Goal: Contribute content: Contribute content

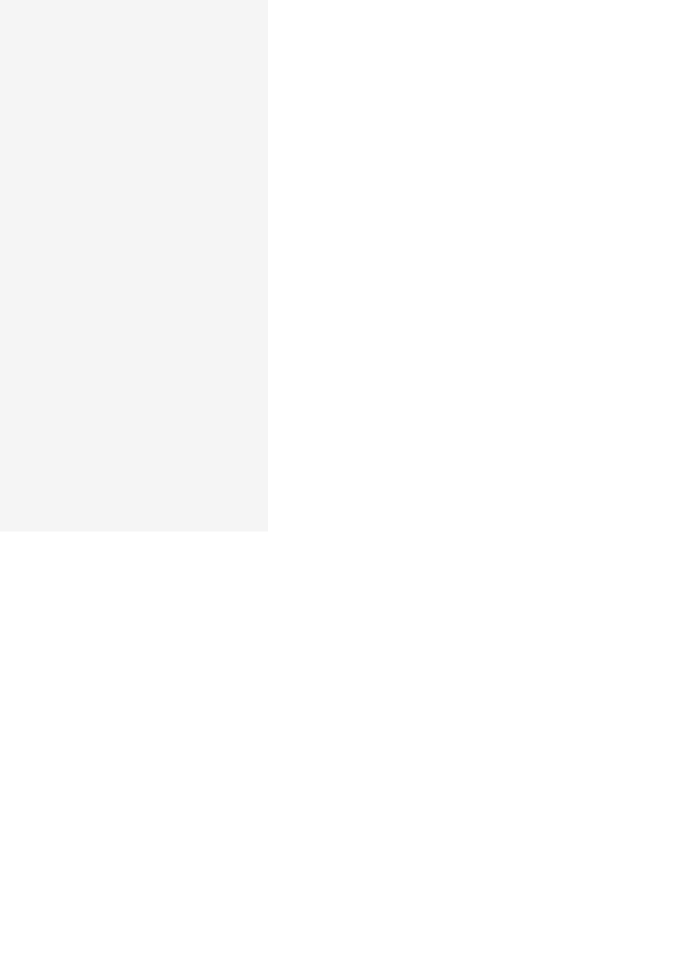
click at [681, 521] on html "Editor de páginas Alterações salvas automaticamente FOTOGRAFIA DE FAMÍLIA EM [G…" at bounding box center [341, 483] width 682 height 967
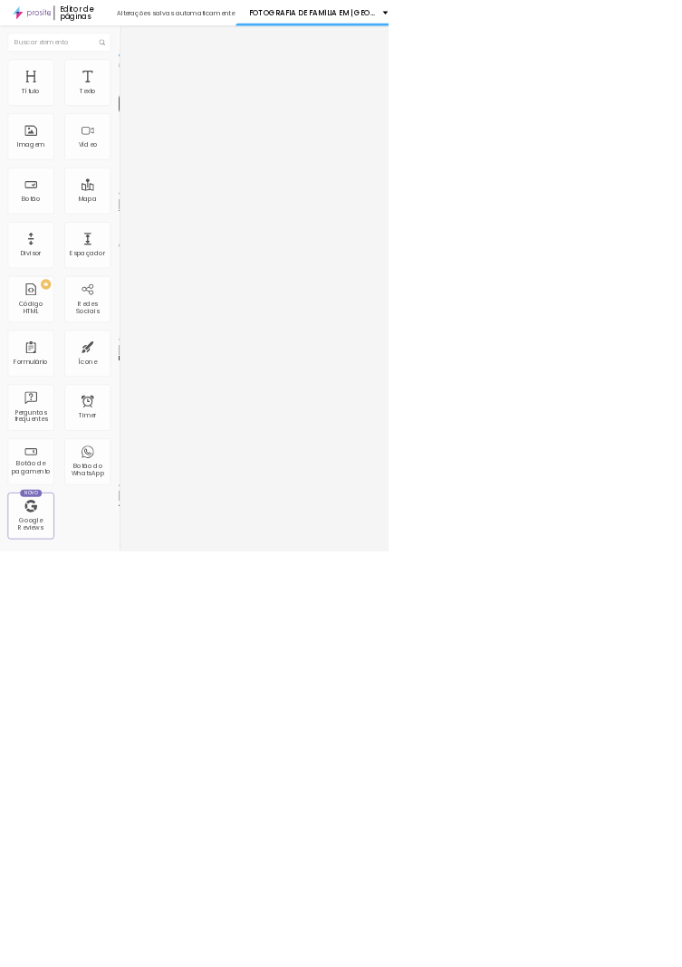
type input "0.9"
type input "0.7"
type input "0.6"
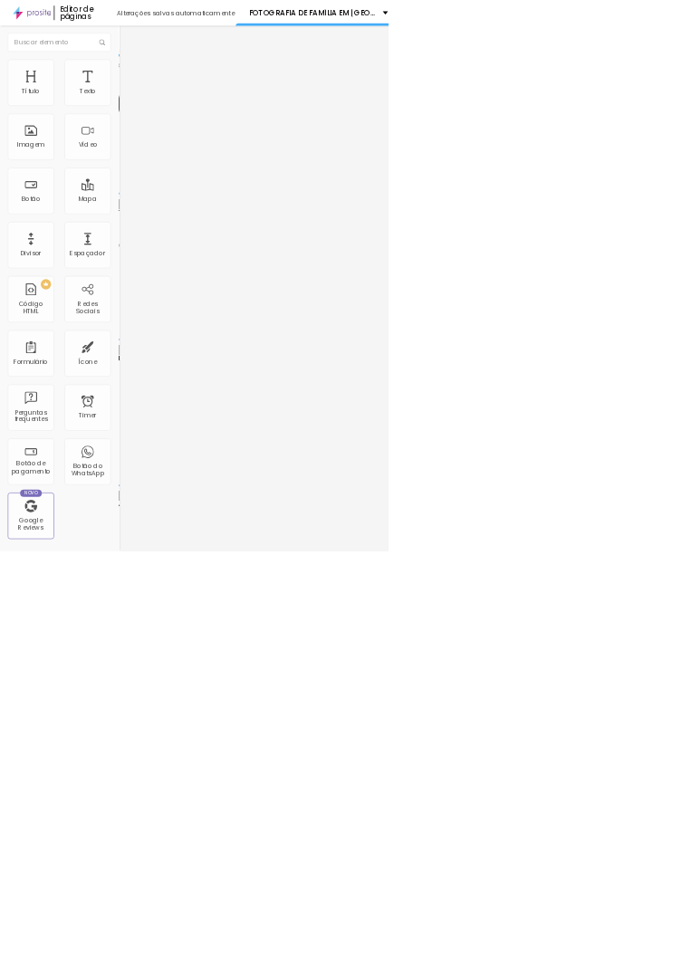
type input "0.6"
type input "0.5"
type input "0.6"
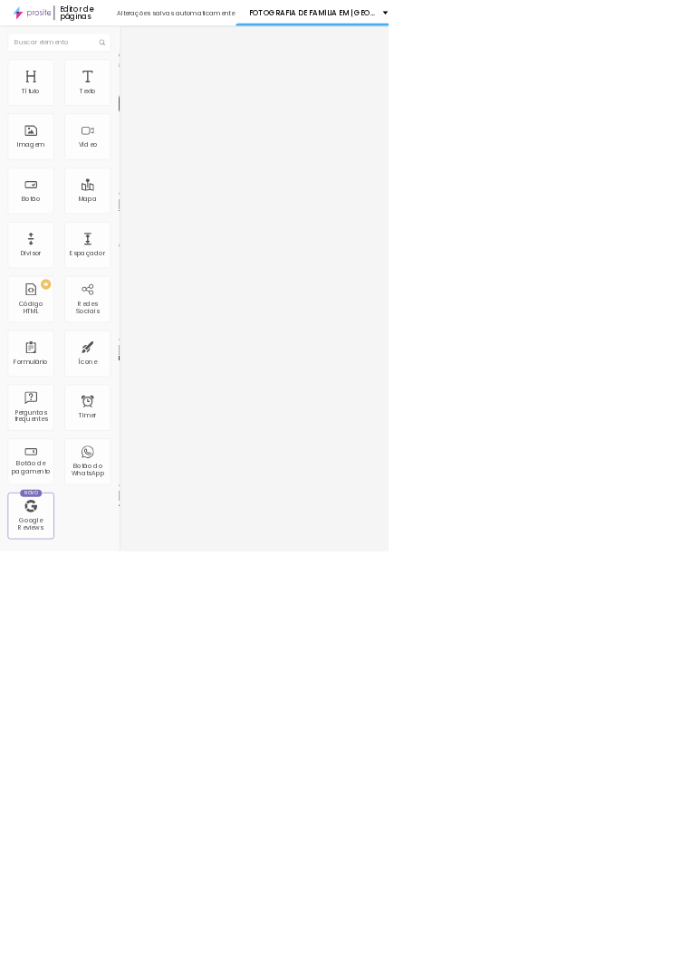
type input "0.5"
type input "0.6"
type input "0.7"
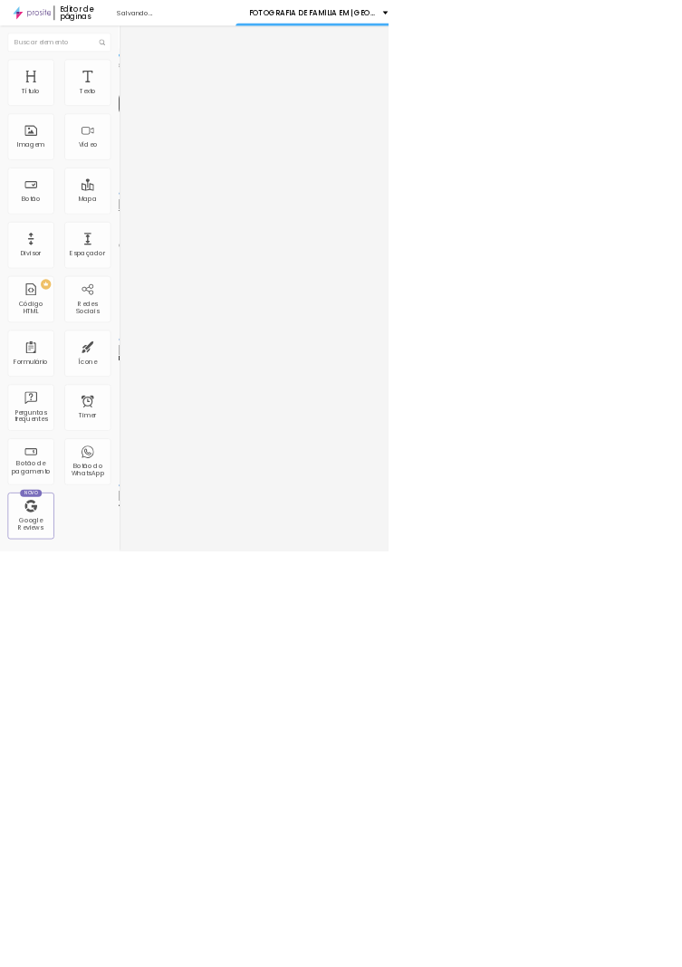
type input "0.7"
type input "0.8"
type input "0.9"
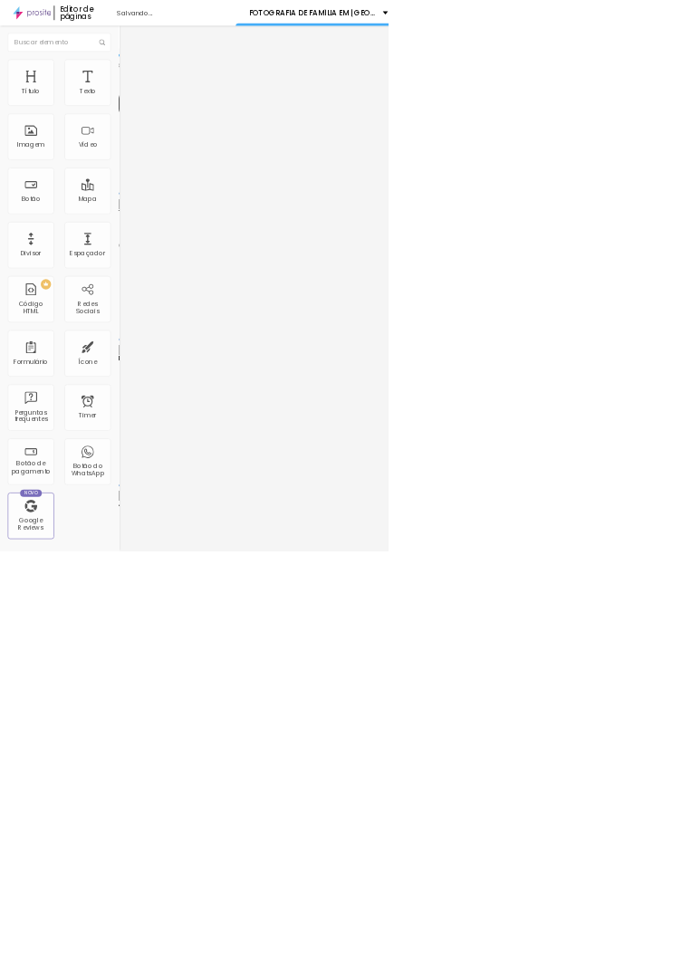
type input "1"
type input "1.1"
type input "1.2"
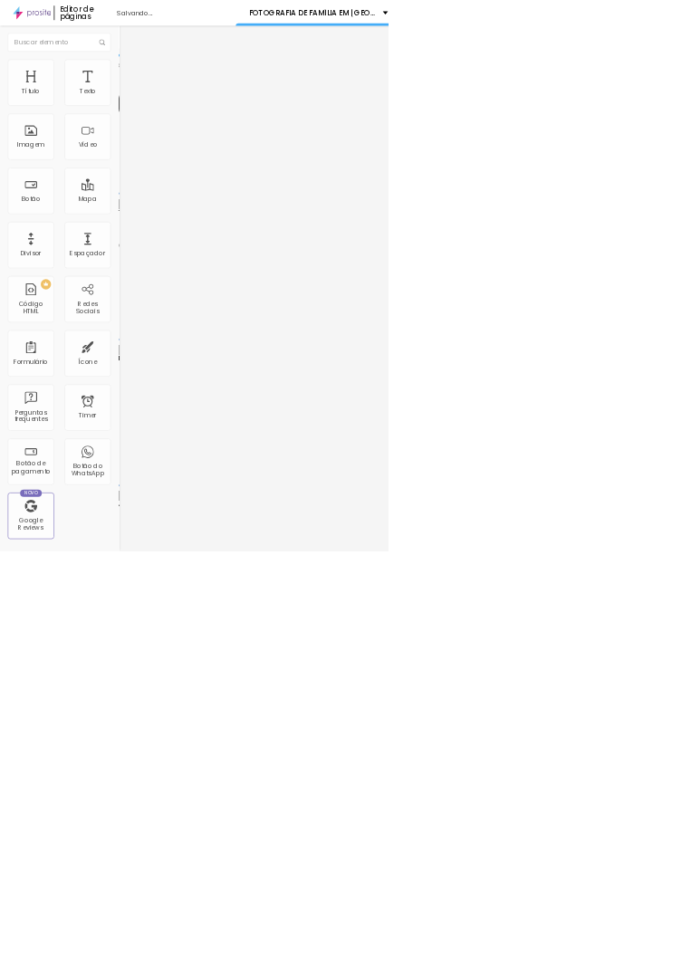
type input "1.2"
type input "1.1"
type input "1.2"
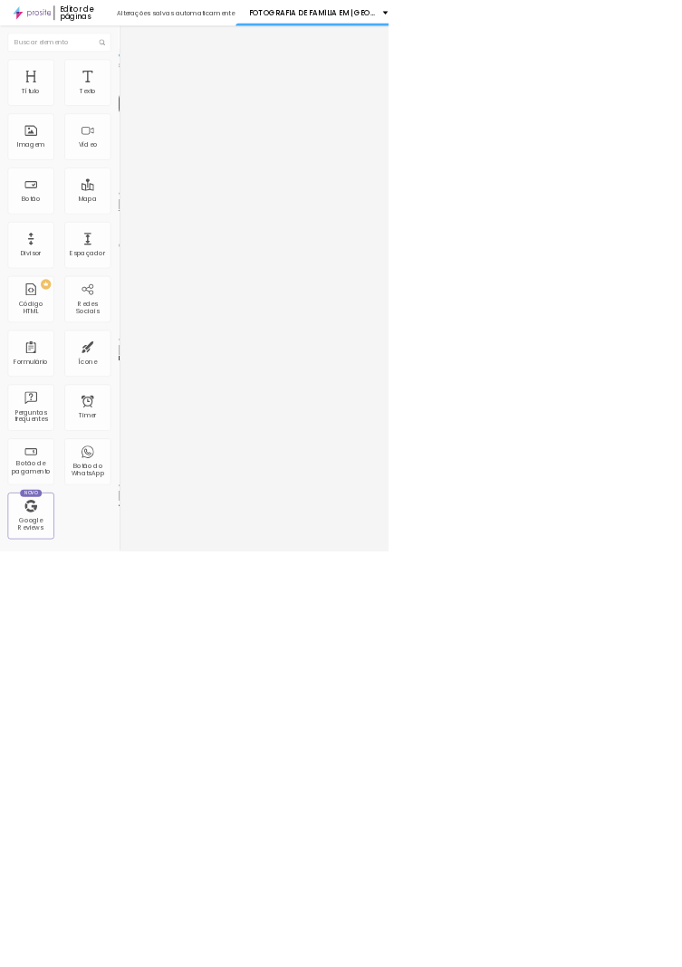
type input "1.1"
type input "1"
type input "0.9"
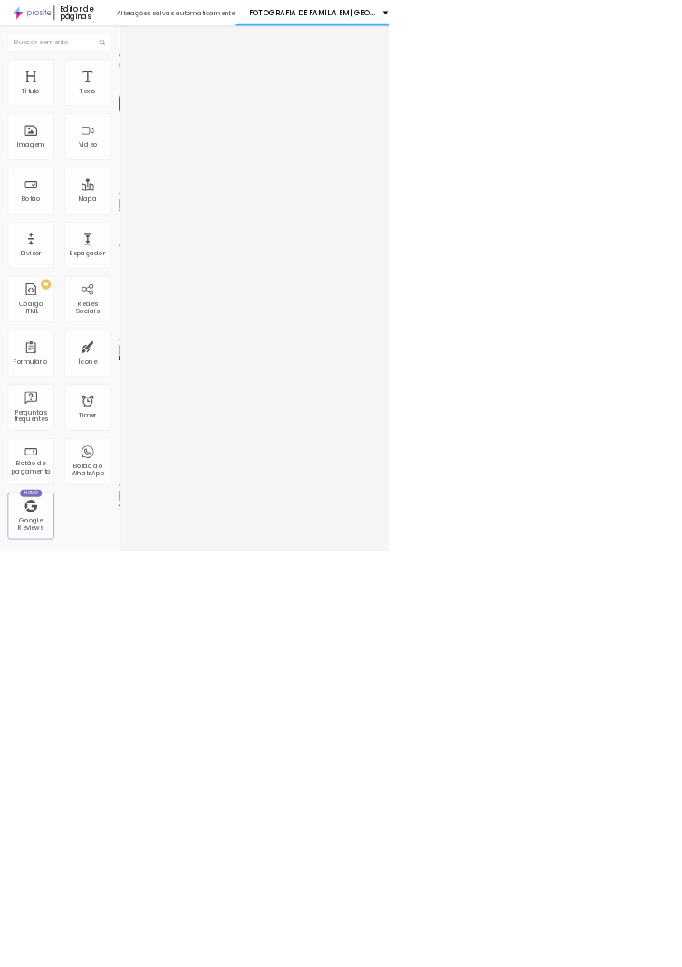
type input "0.9"
type input "0.8"
type input "0.7"
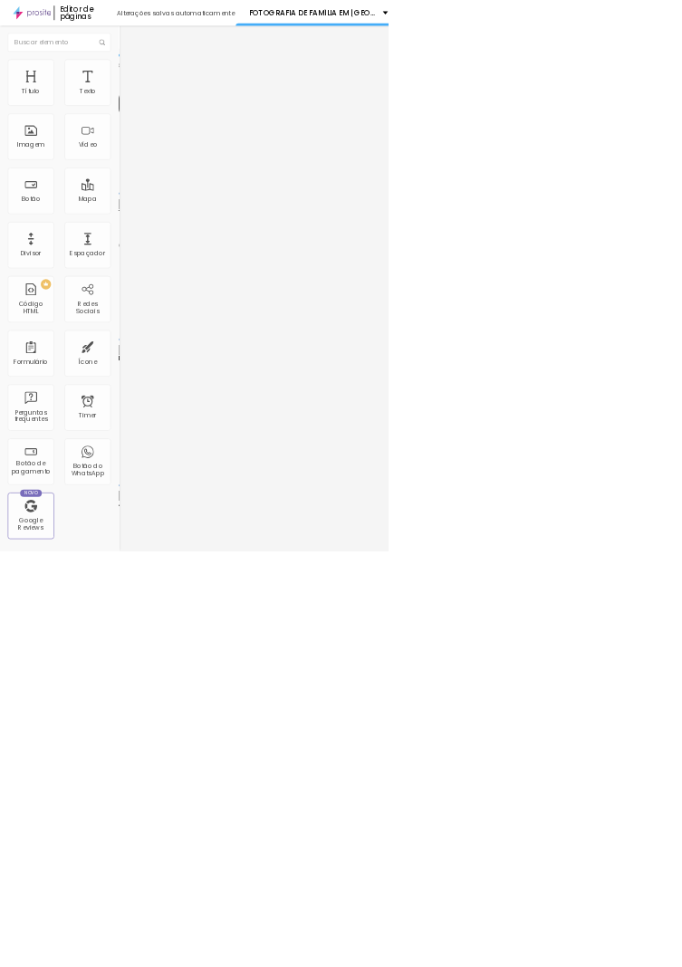
type input "0.6"
type input "0.5"
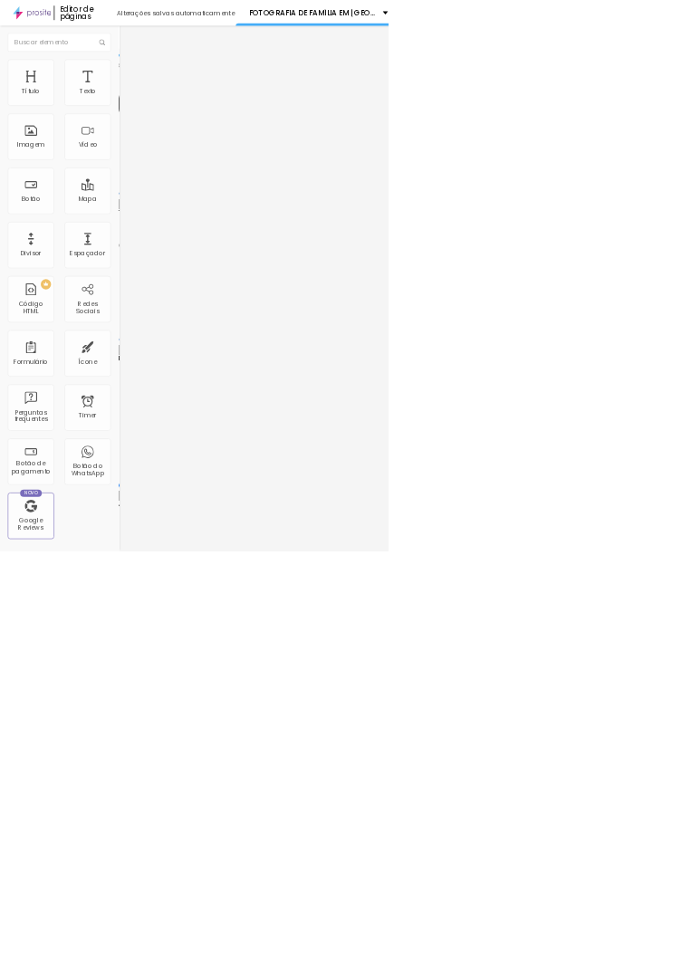
type input "19"
type input "13"
type input "12"
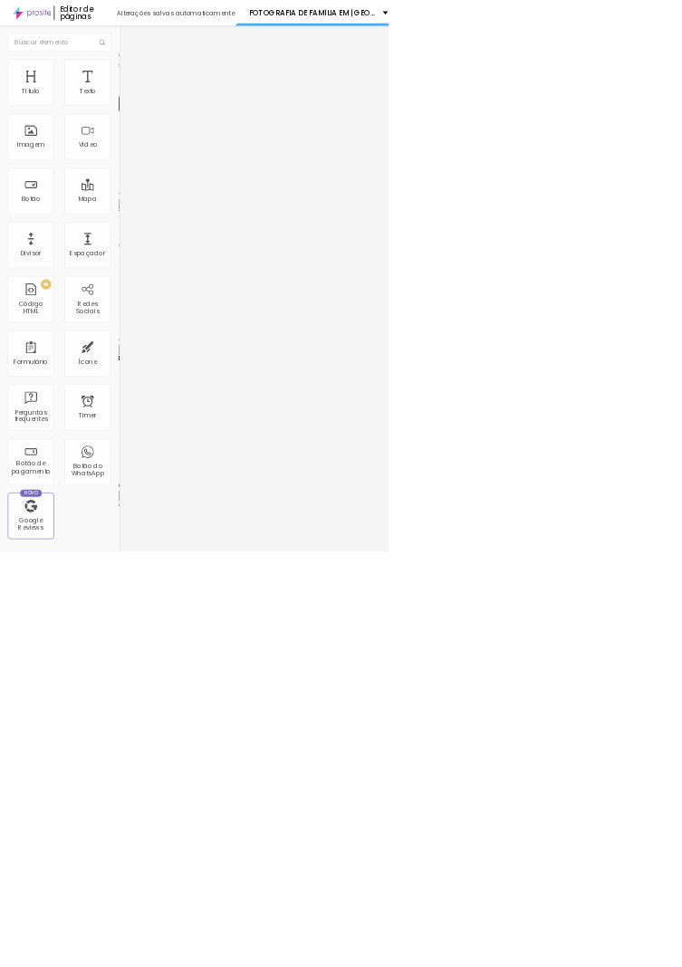
type input "12"
type input "10"
type input "9"
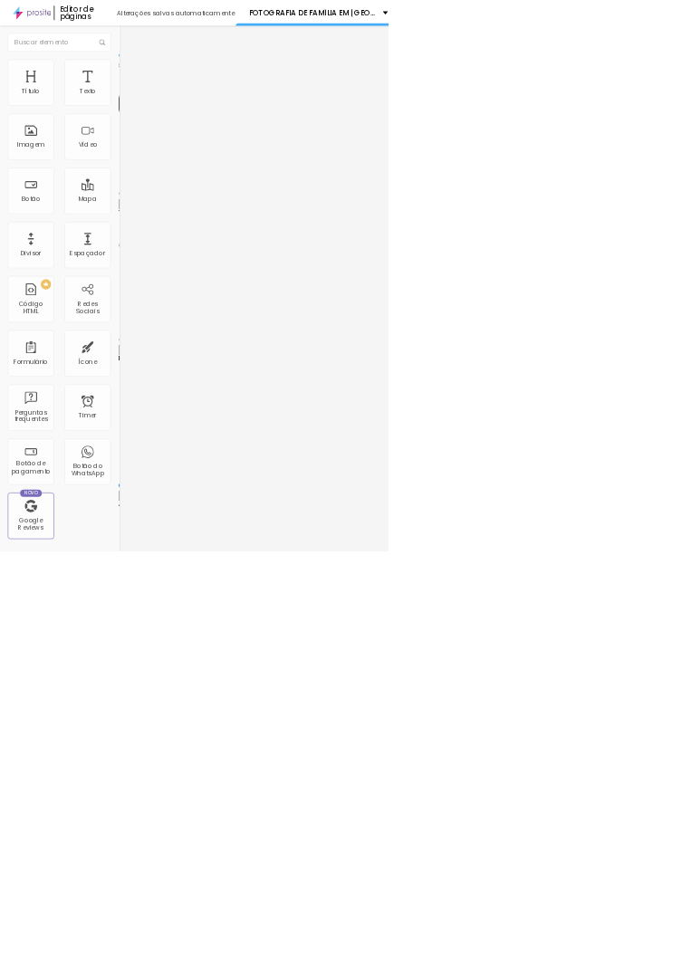
type input "8"
type input "9"
type input "10"
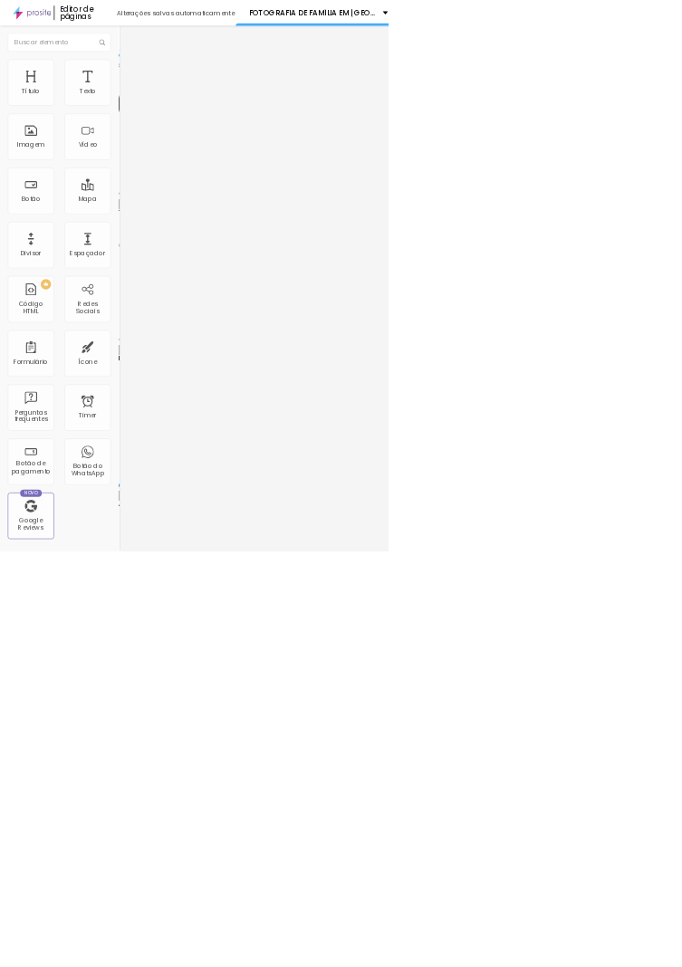
type input "10"
type input "13"
type input "15"
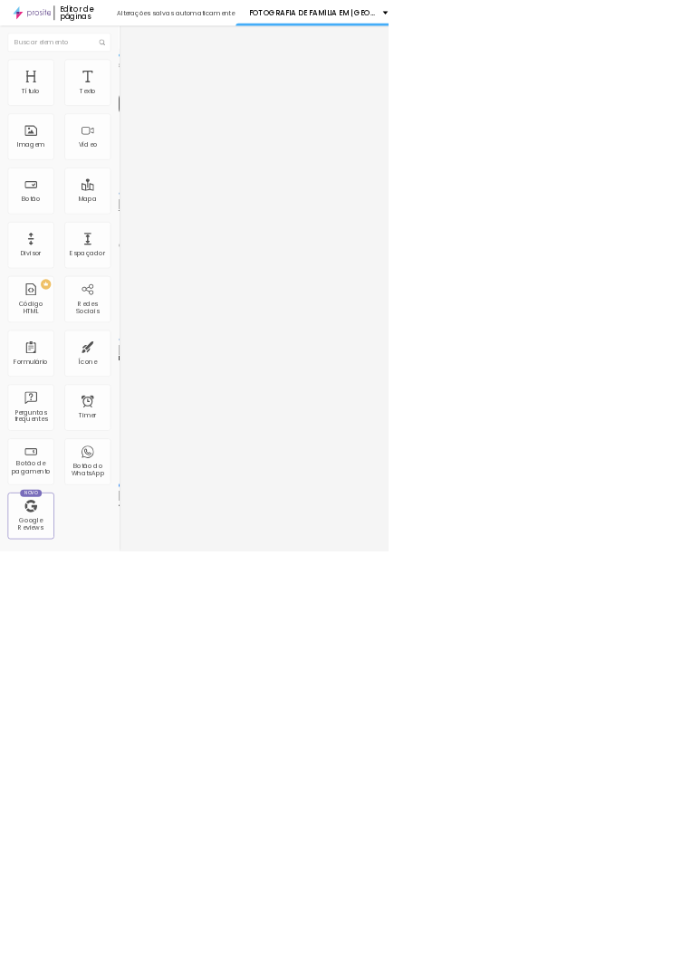
type input "17"
type input "18"
type input "19"
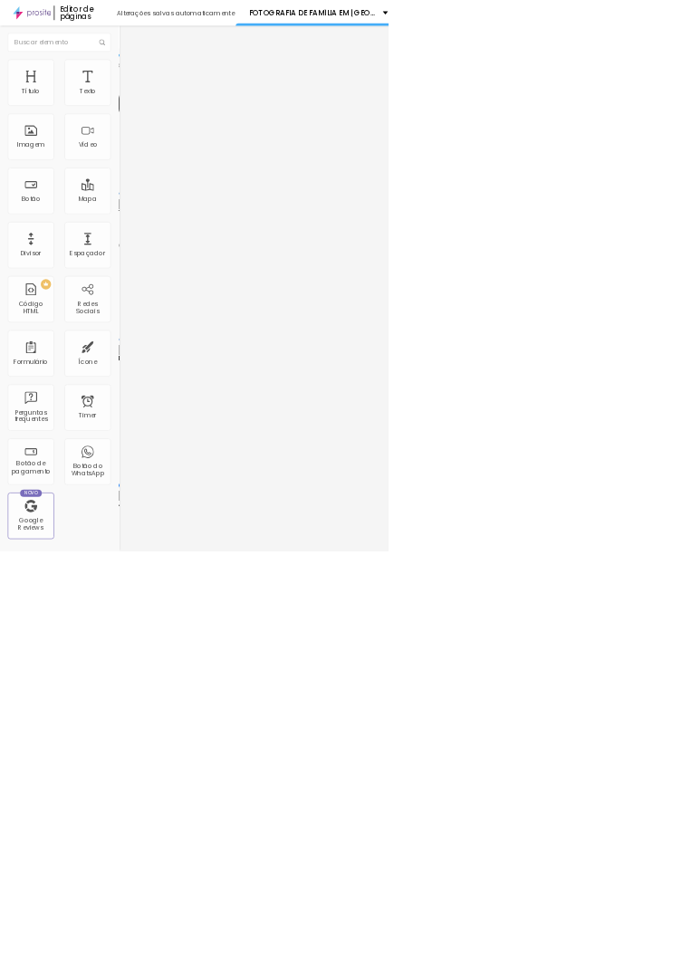
type input "19"
type input "21"
type input "22"
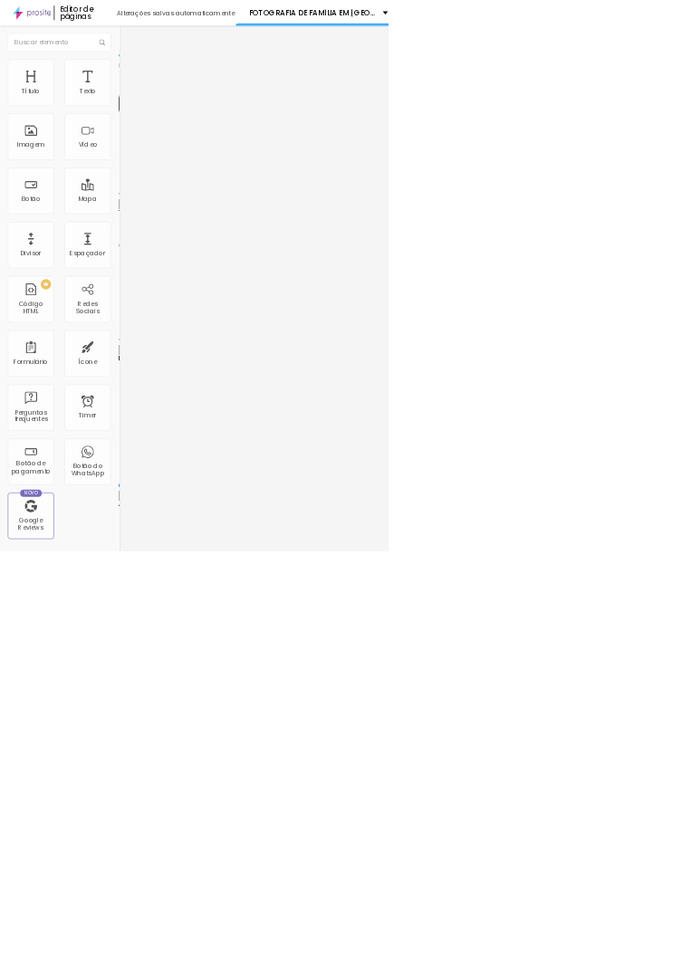
type input "21"
type input "20"
type input "19"
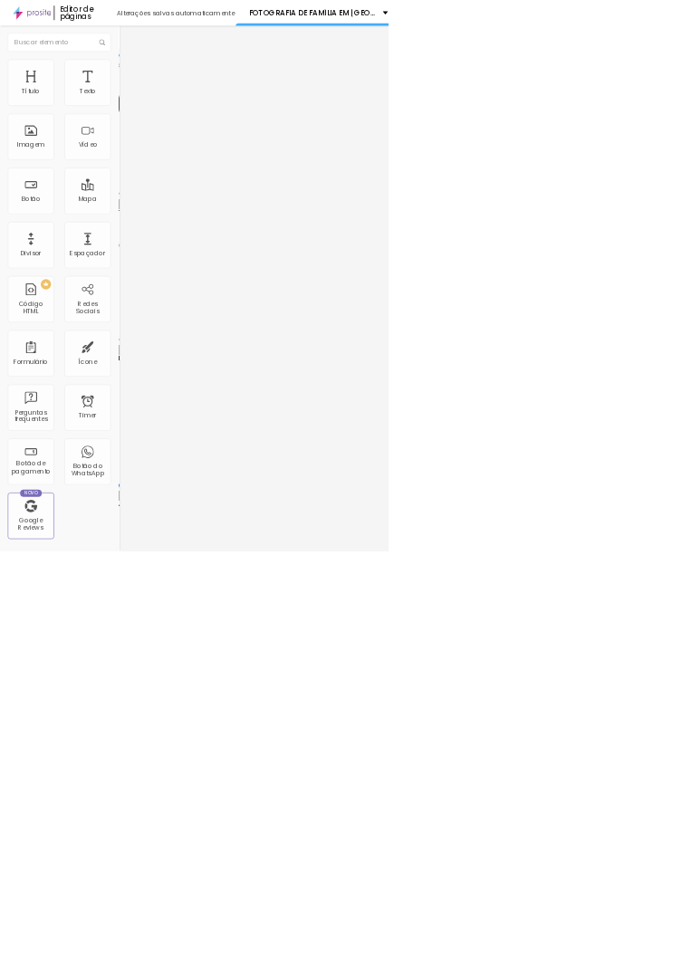
type input "19"
type input "18"
type input "17"
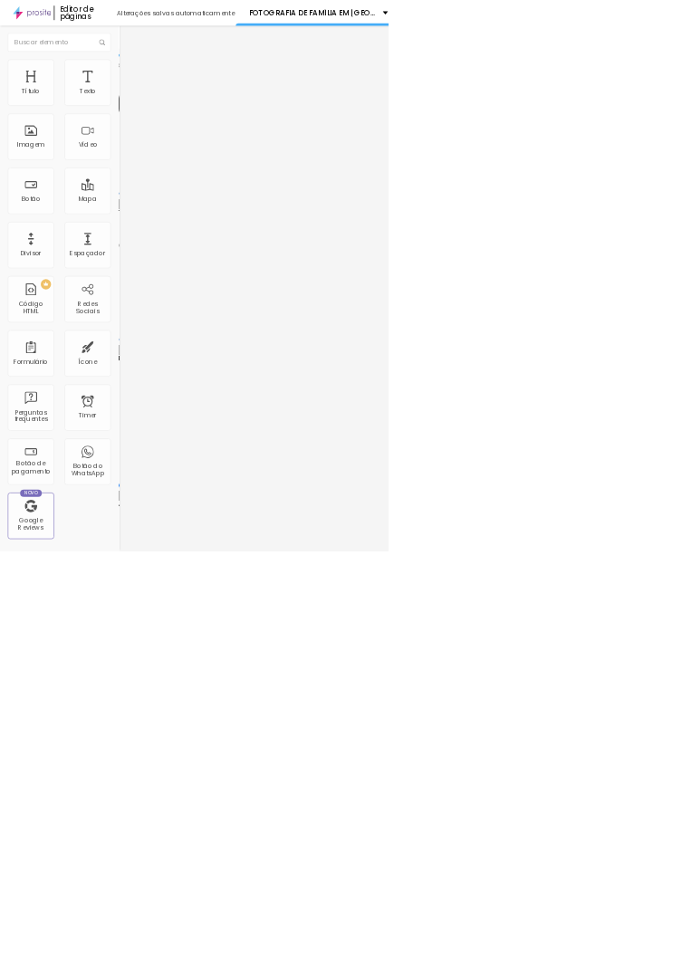
type input "16"
type input "15"
type input "14"
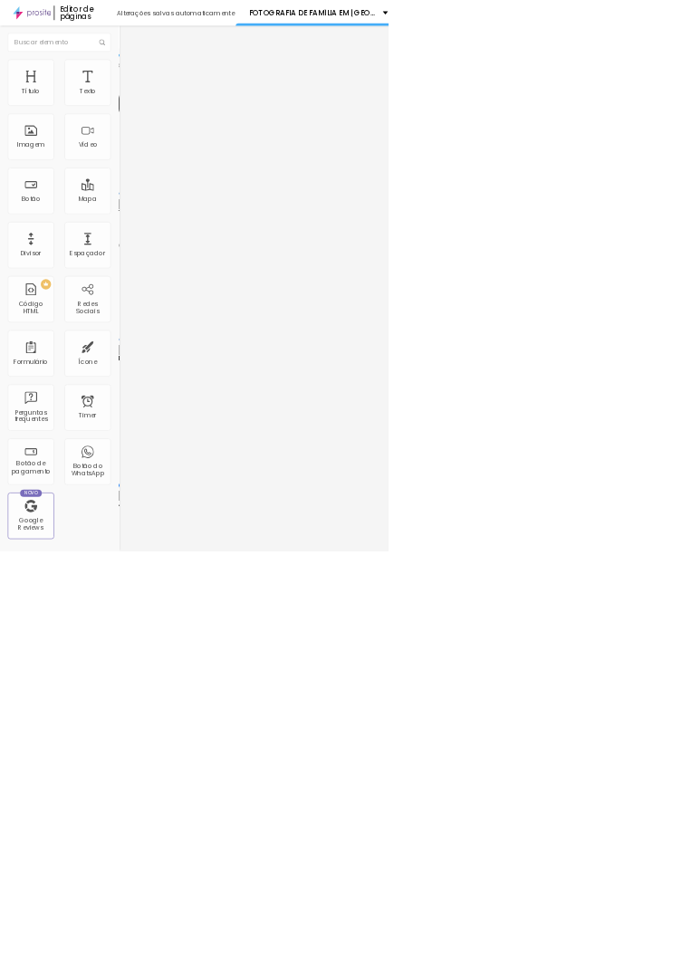
type input "14"
type input "15"
type input "16"
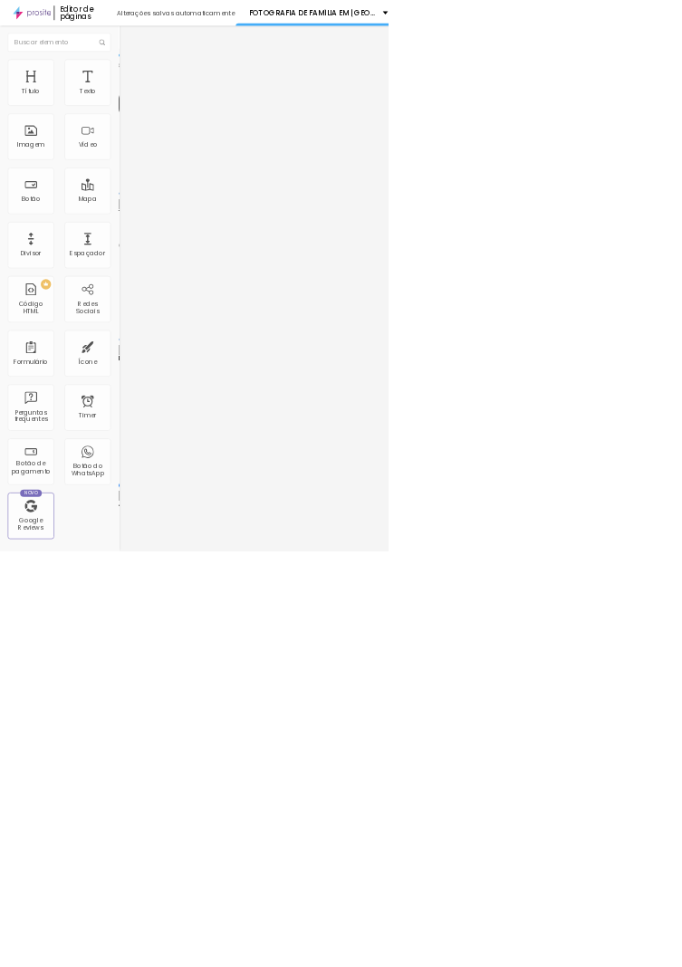
type input "17"
type input "16"
